Goal: Information Seeking & Learning: Learn about a topic

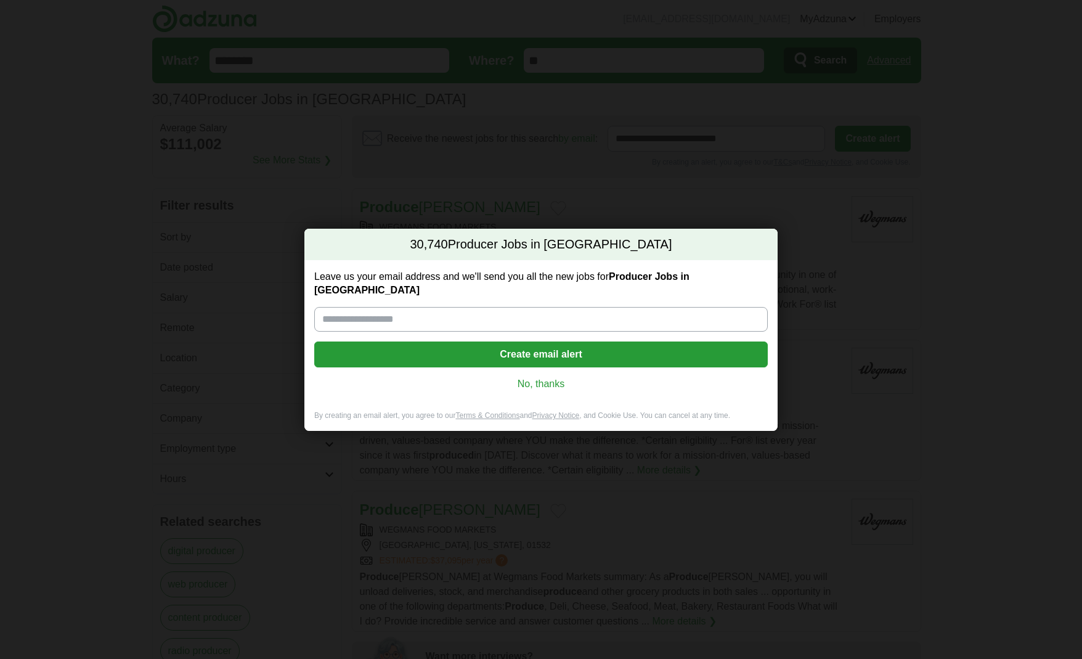
click at [522, 377] on link "No, thanks" at bounding box center [541, 384] width 434 height 14
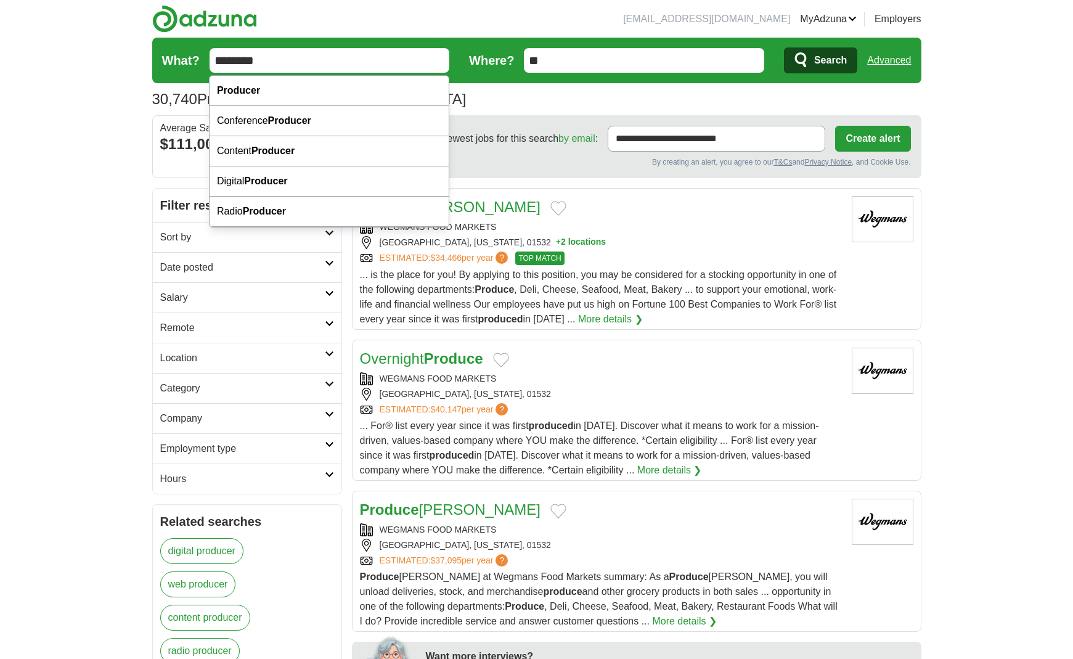
click at [216, 63] on input "********" at bounding box center [330, 60] width 240 height 25
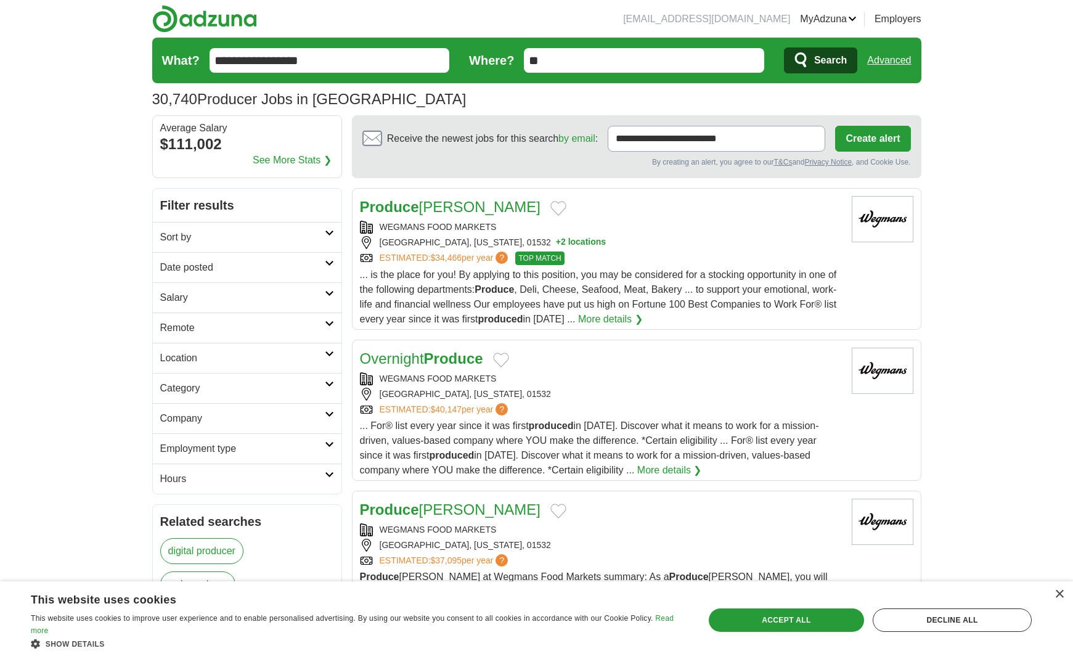
type input "**********"
click at [784, 47] on button "Search" at bounding box center [820, 60] width 73 height 26
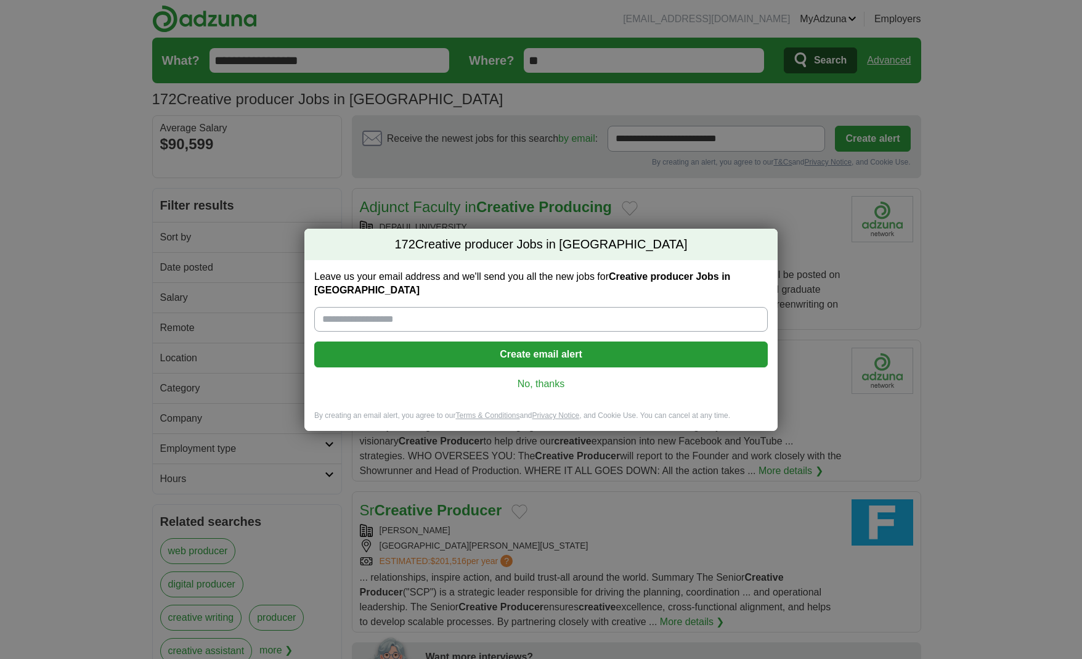
click at [548, 381] on link "No, thanks" at bounding box center [541, 384] width 434 height 14
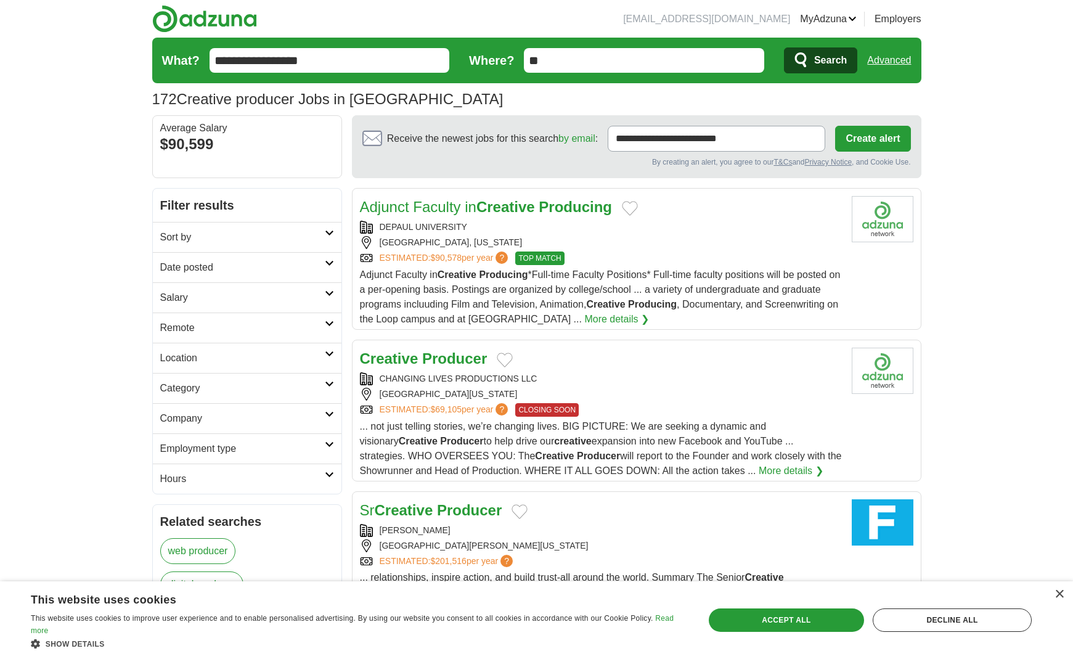
click at [314, 319] on link "Remote" at bounding box center [247, 328] width 189 height 30
click at [192, 358] on link "Remote jobs" at bounding box center [187, 357] width 55 height 10
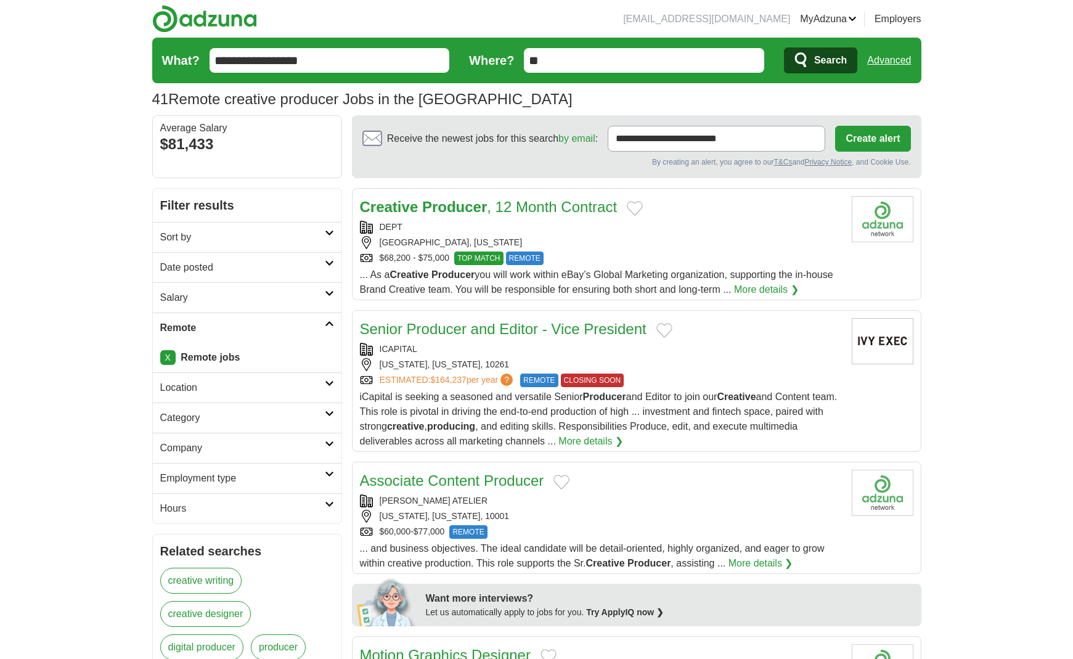
click at [571, 208] on link "Creative Producer , 12 Month Contract" at bounding box center [489, 206] width 258 height 17
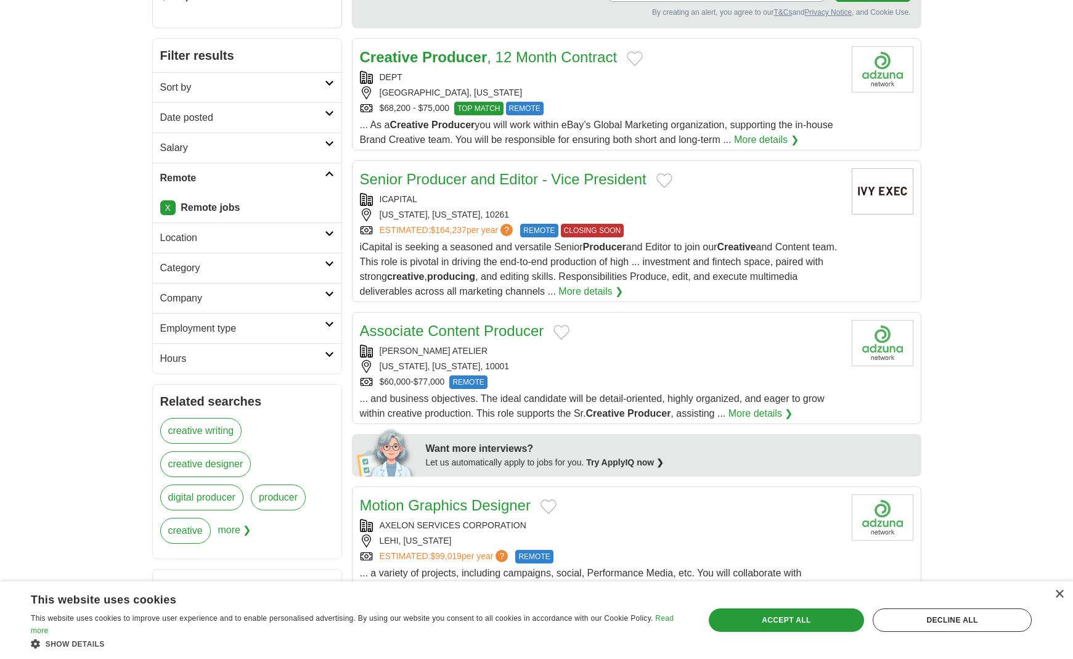
scroll to position [158, 0]
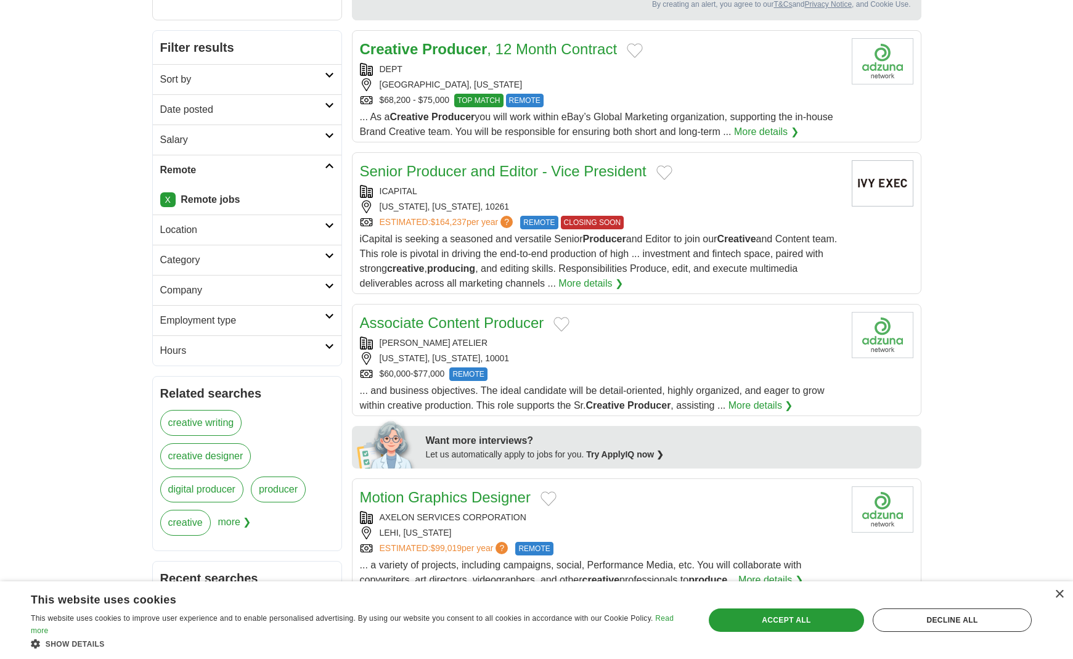
click at [530, 324] on link "Associate Content Producer" at bounding box center [452, 322] width 184 height 17
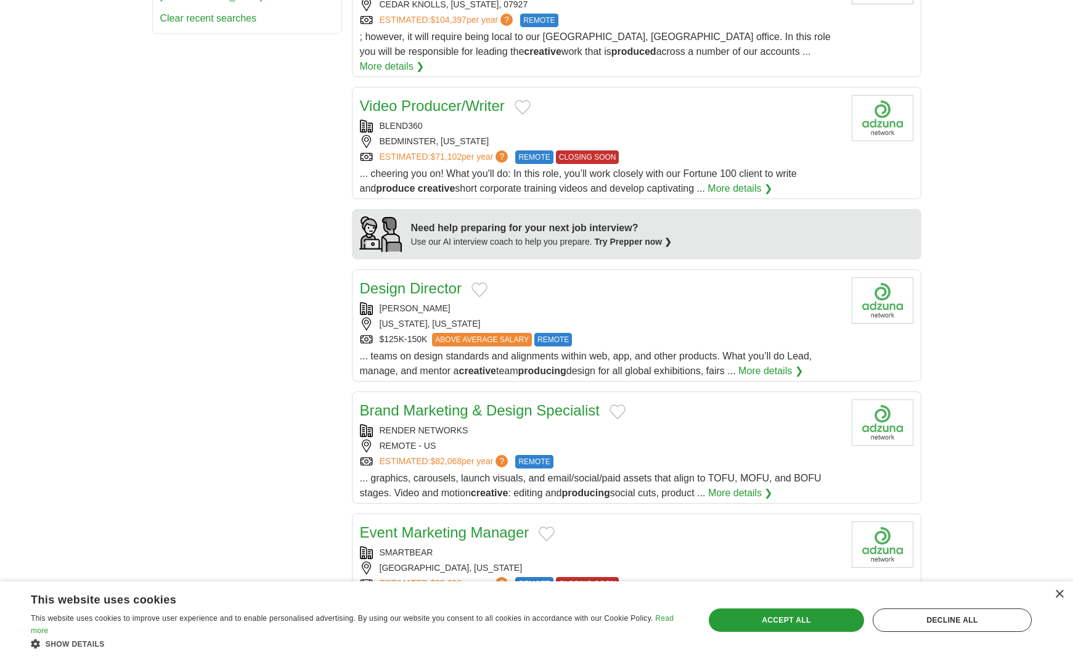
scroll to position [960, 0]
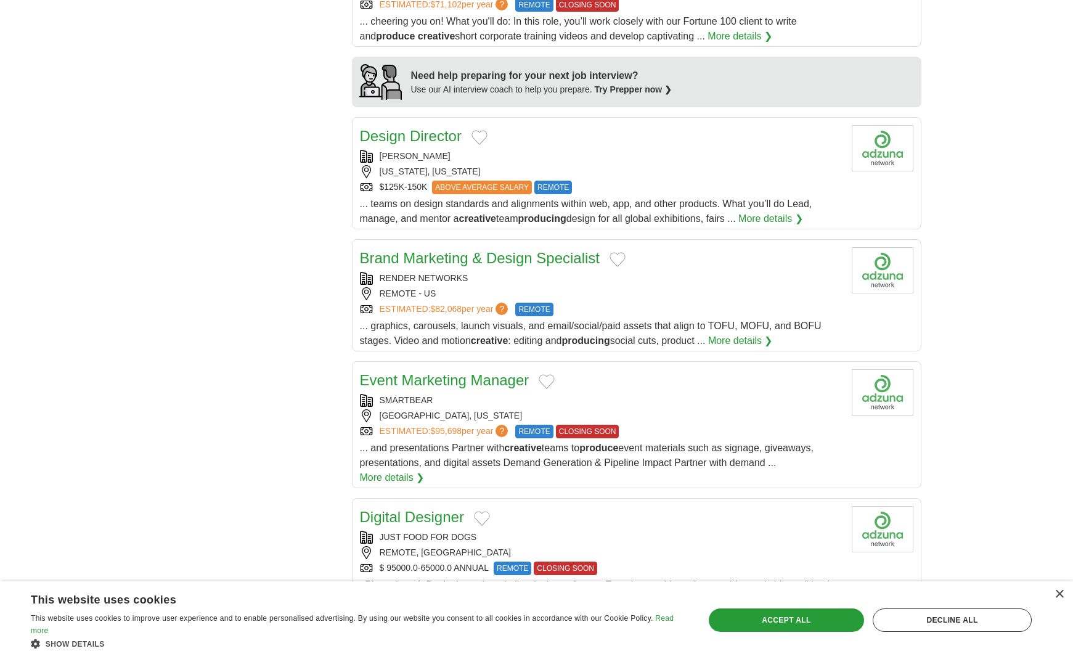
click at [629, 165] on div "NEW YORK, NEW YORK" at bounding box center [601, 171] width 482 height 13
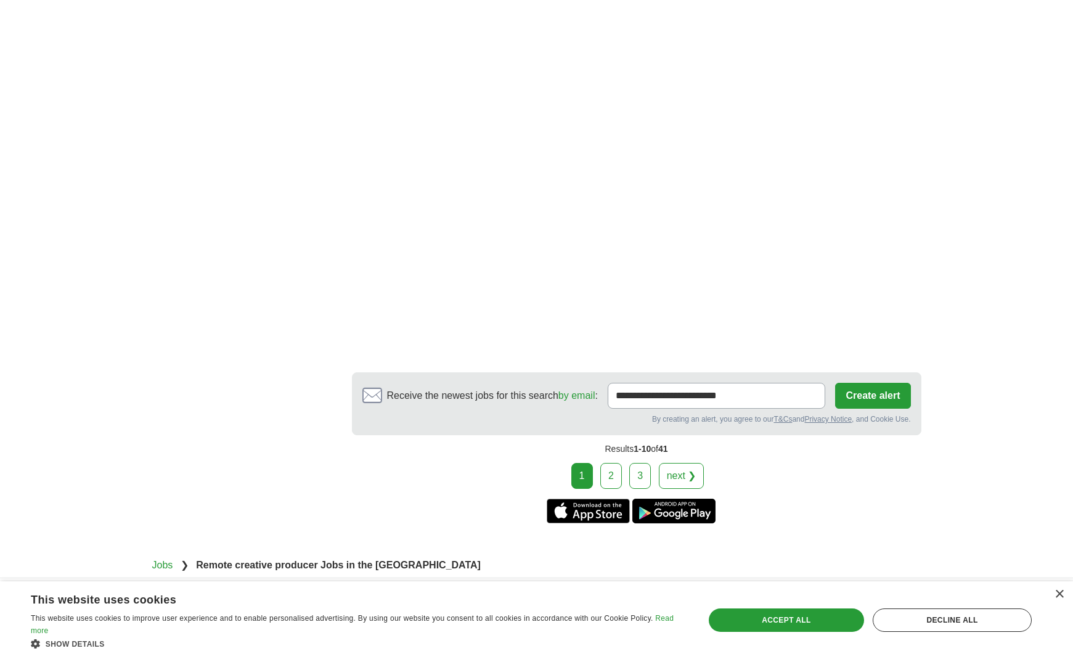
scroll to position [1868, 0]
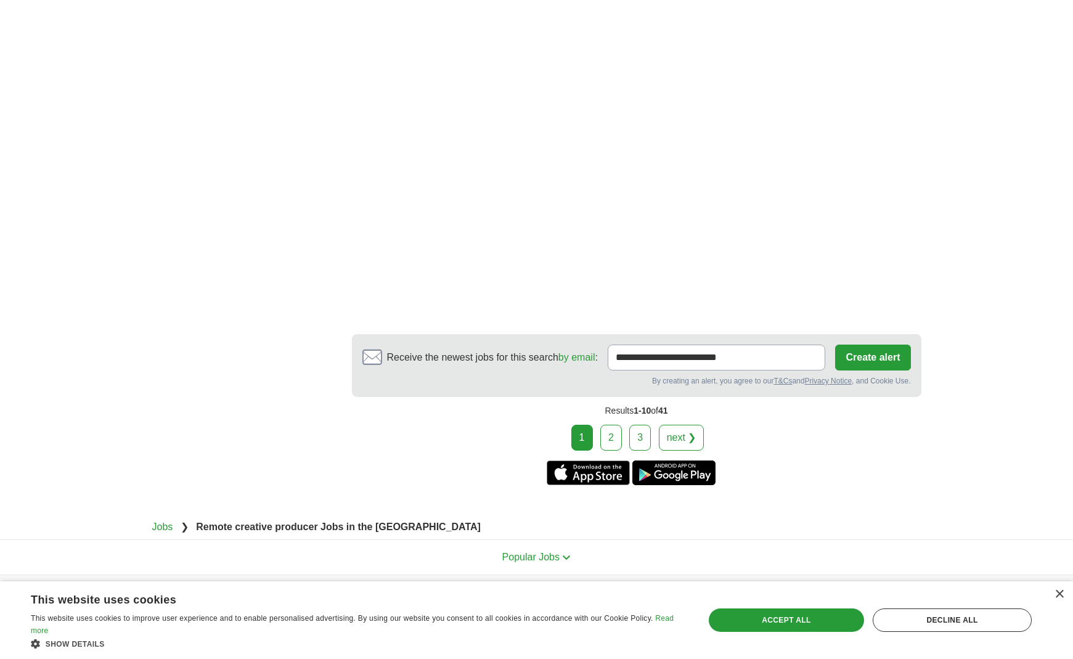
click at [605, 425] on link "2" at bounding box center [611, 438] width 22 height 26
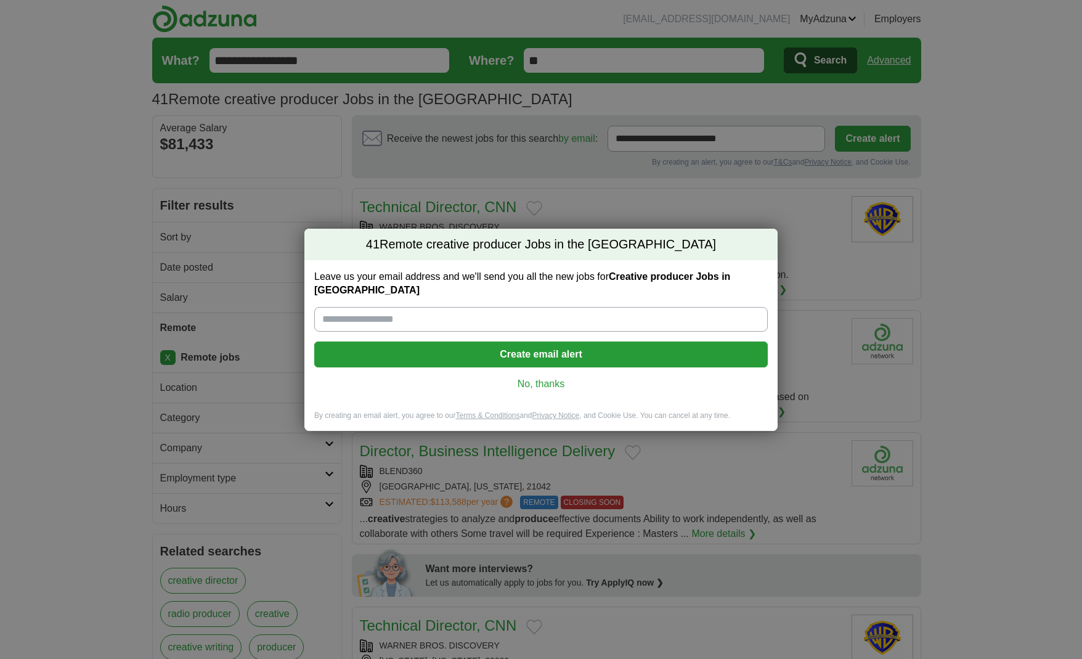
click at [555, 383] on link "No, thanks" at bounding box center [541, 384] width 434 height 14
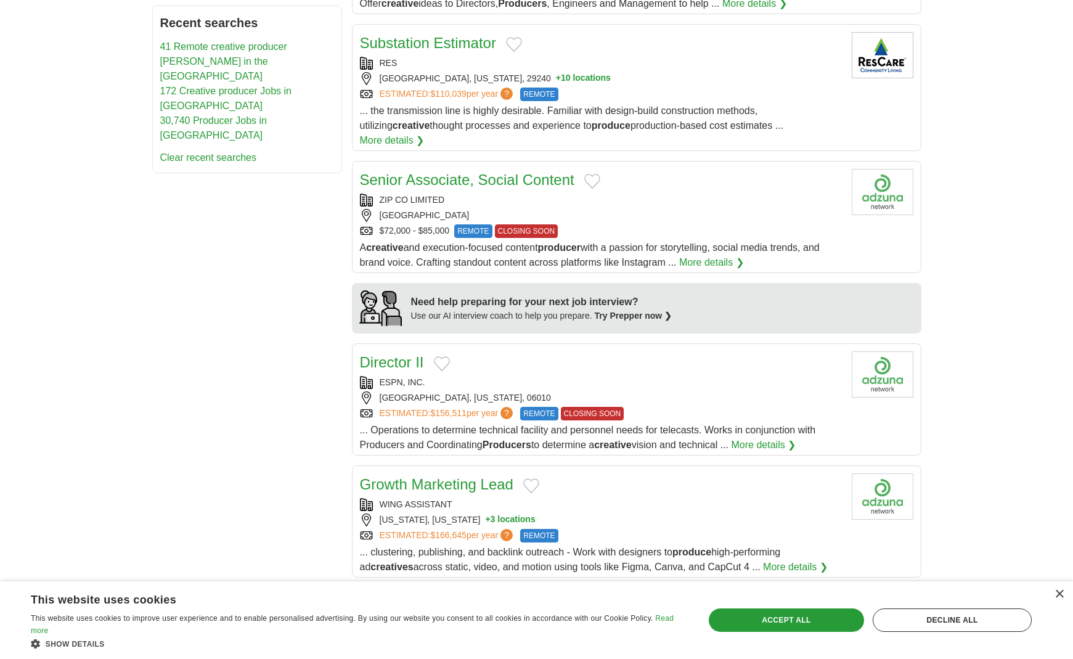
scroll to position [949, 0]
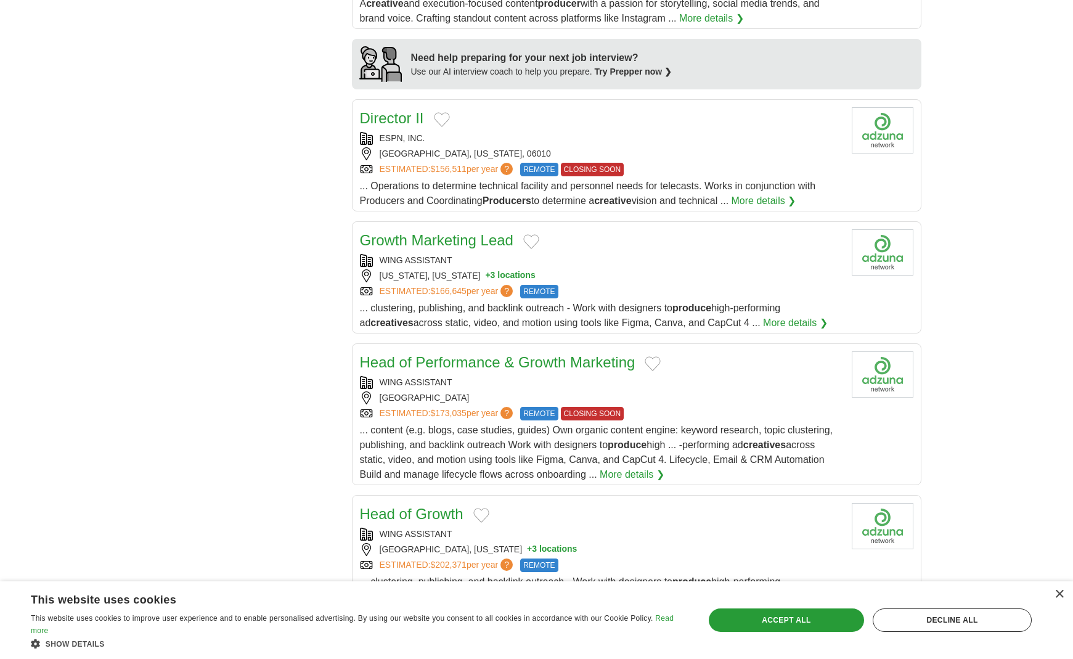
click at [714, 254] on div "WING ASSISTANT" at bounding box center [601, 260] width 482 height 13
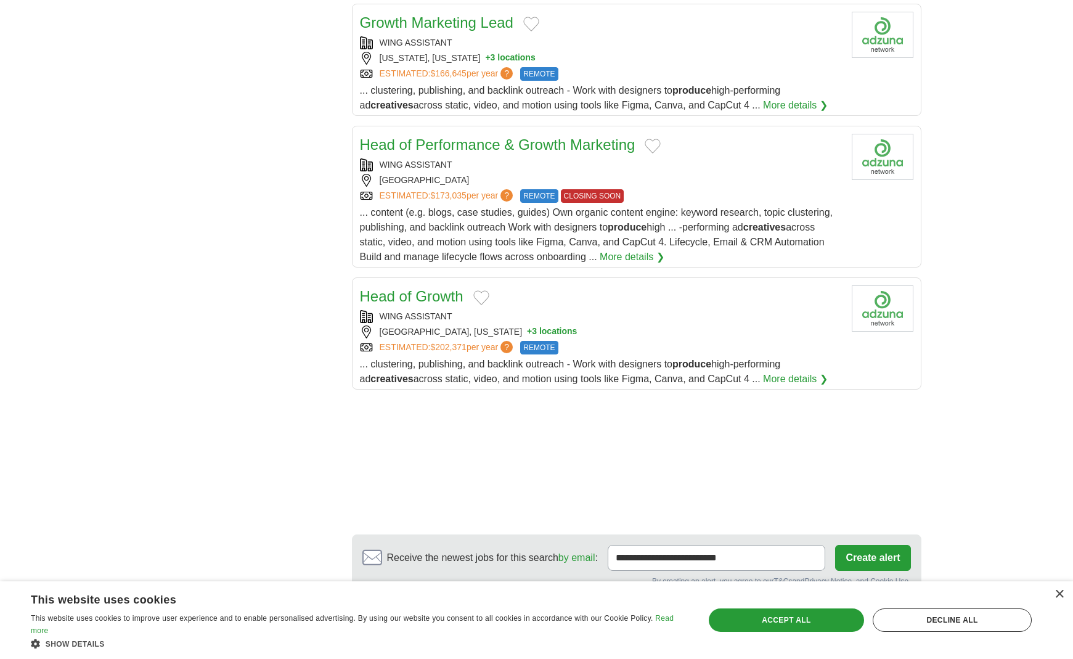
scroll to position [1167, 0]
